Goal: Find specific page/section

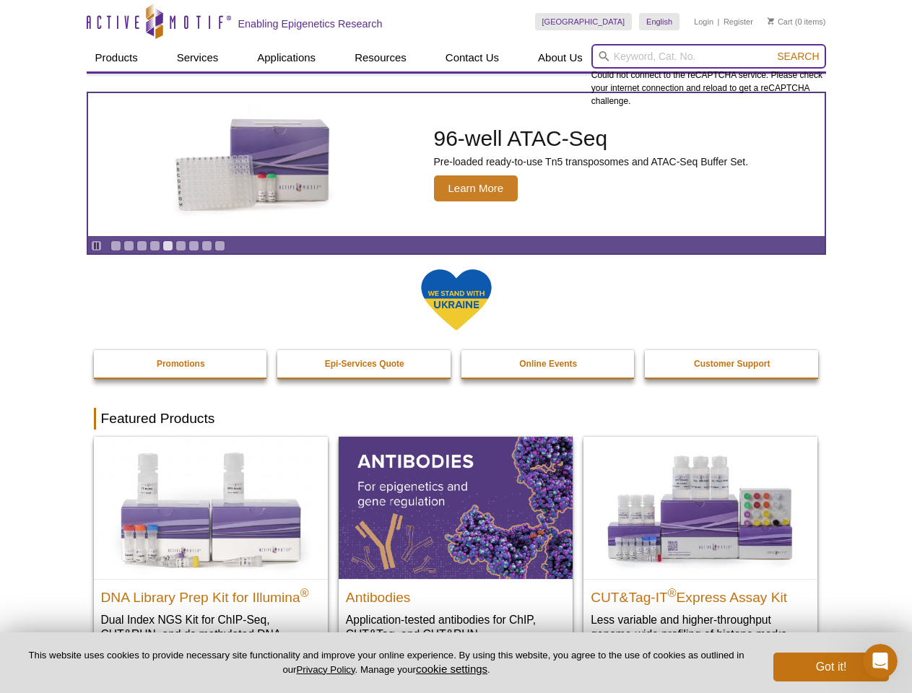
click at [708, 56] on input "search" at bounding box center [708, 56] width 235 height 25
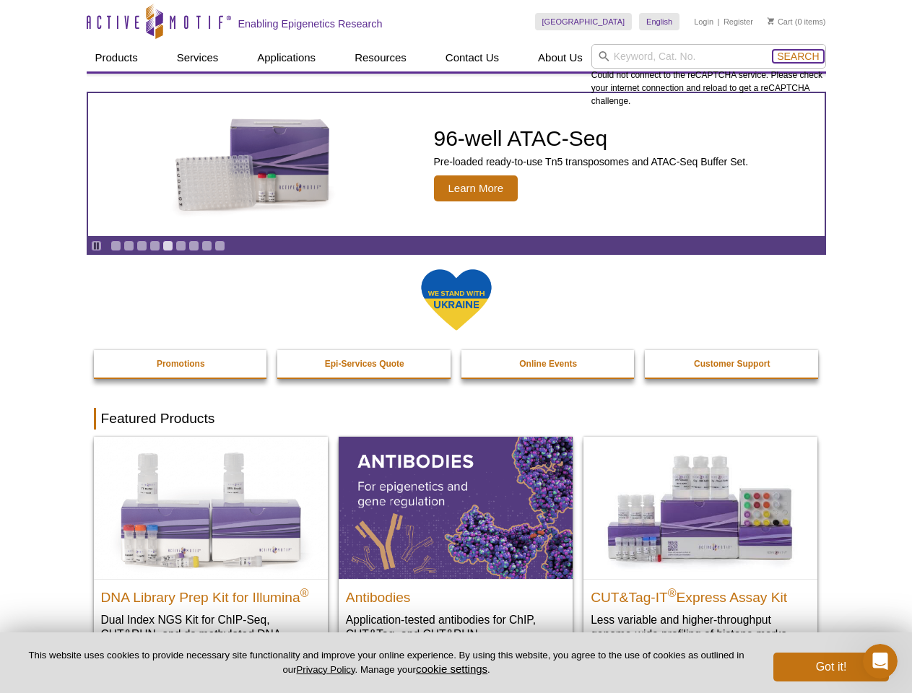
click at [798, 56] on span "Search" at bounding box center [798, 57] width 42 height 12
click at [96, 245] on icon "Pause" at bounding box center [96, 245] width 9 height 9
click at [115, 245] on link "Go to slide 1" at bounding box center [115, 245] width 11 height 11
click at [128, 245] on link "Go to slide 2" at bounding box center [128, 245] width 11 height 11
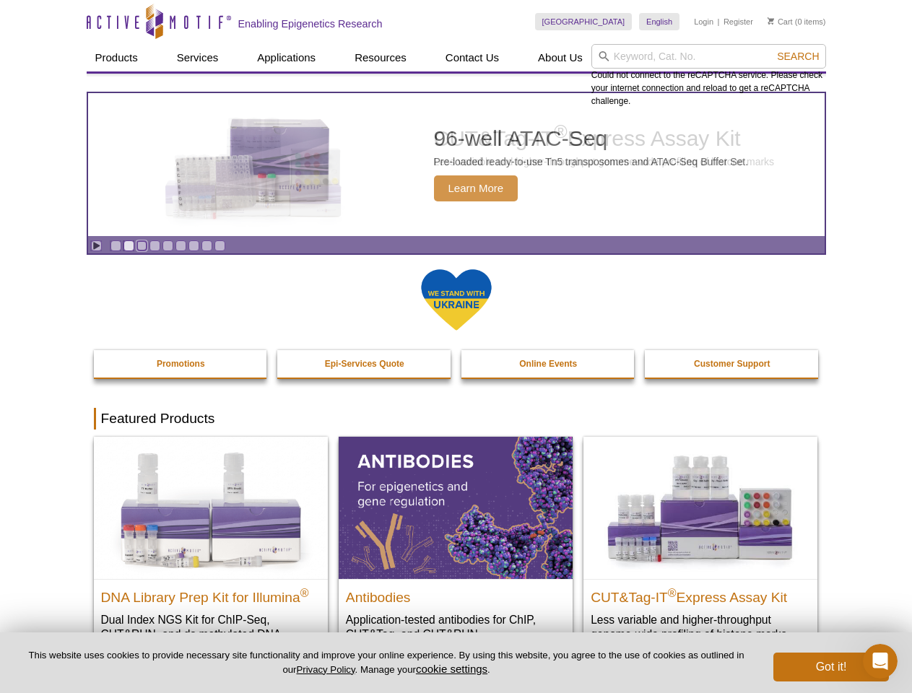
click at [141, 245] on link "Go to slide 3" at bounding box center [141, 245] width 11 height 11
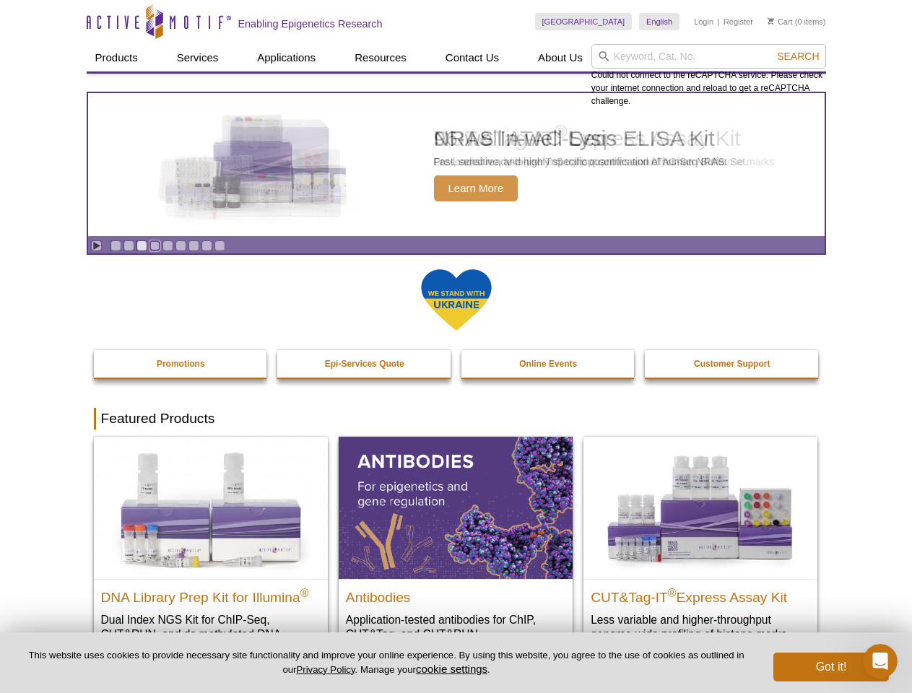
click at [154, 245] on link "Go to slide 4" at bounding box center [154, 245] width 11 height 11
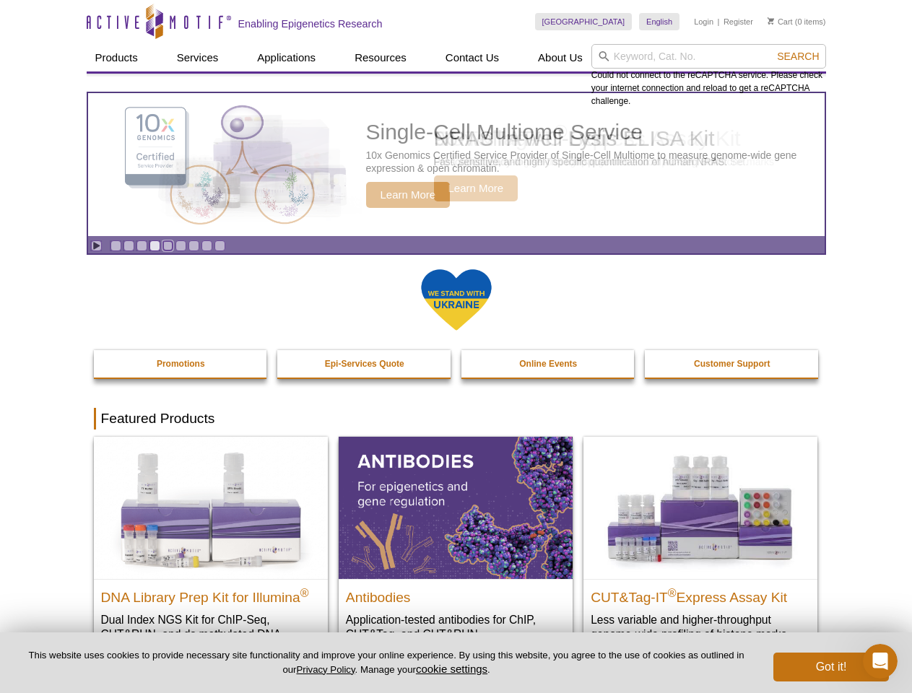
click at [167, 245] on link "Go to slide 5" at bounding box center [167, 245] width 11 height 11
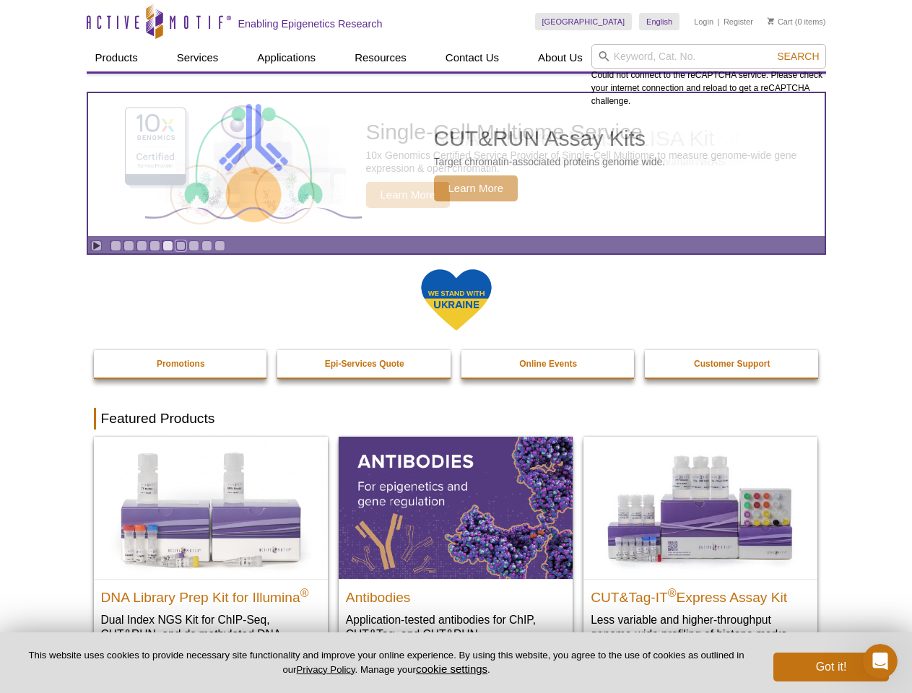
click at [180, 245] on link "Go to slide 6" at bounding box center [180, 245] width 11 height 11
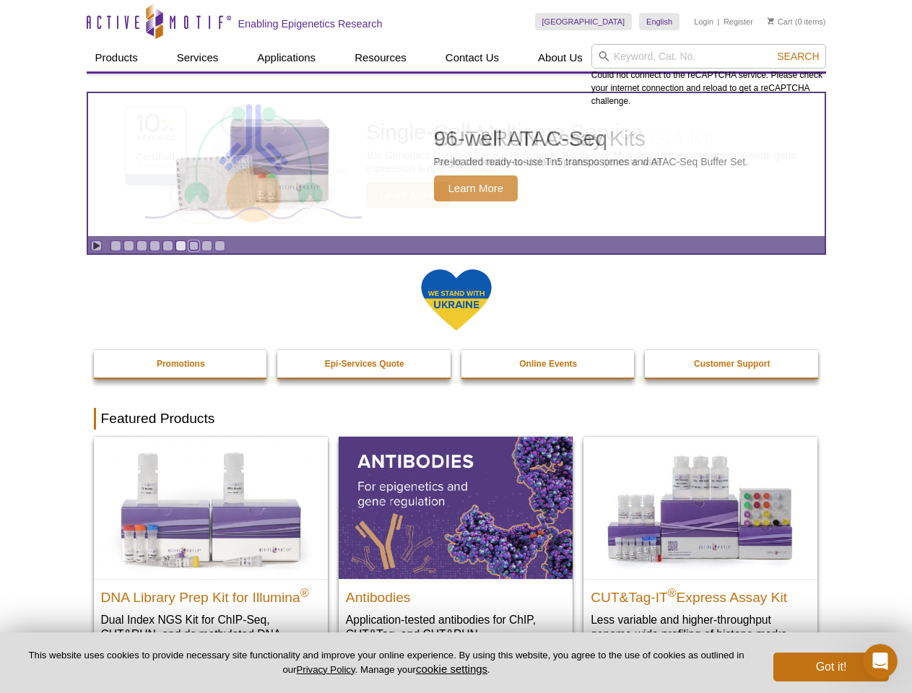
click at [193, 245] on link "Go to slide 7" at bounding box center [193, 245] width 11 height 11
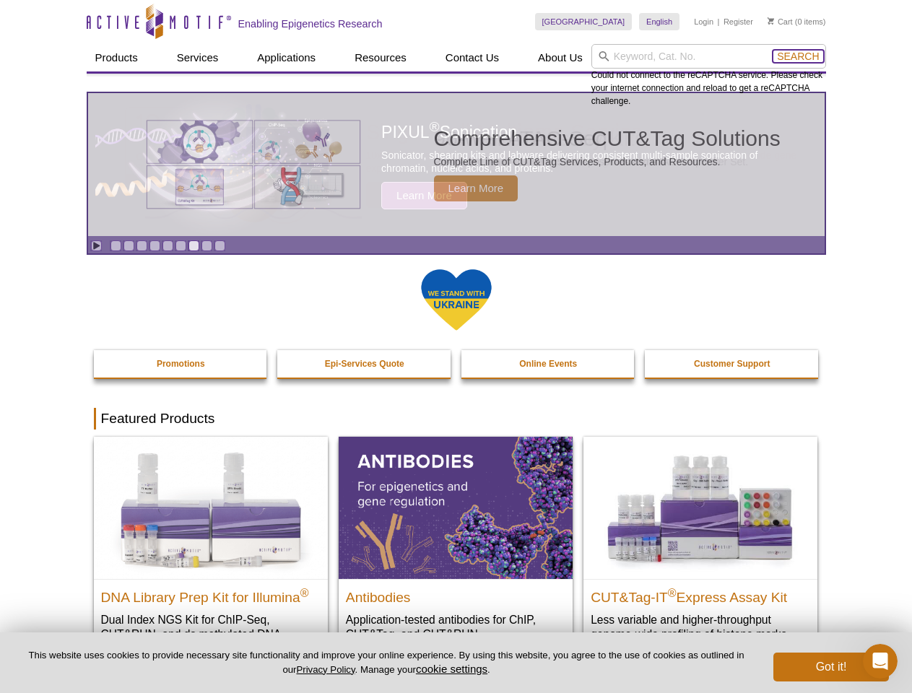
click at [798, 56] on span "Search" at bounding box center [798, 57] width 42 height 12
